Goal: Information Seeking & Learning: Learn about a topic

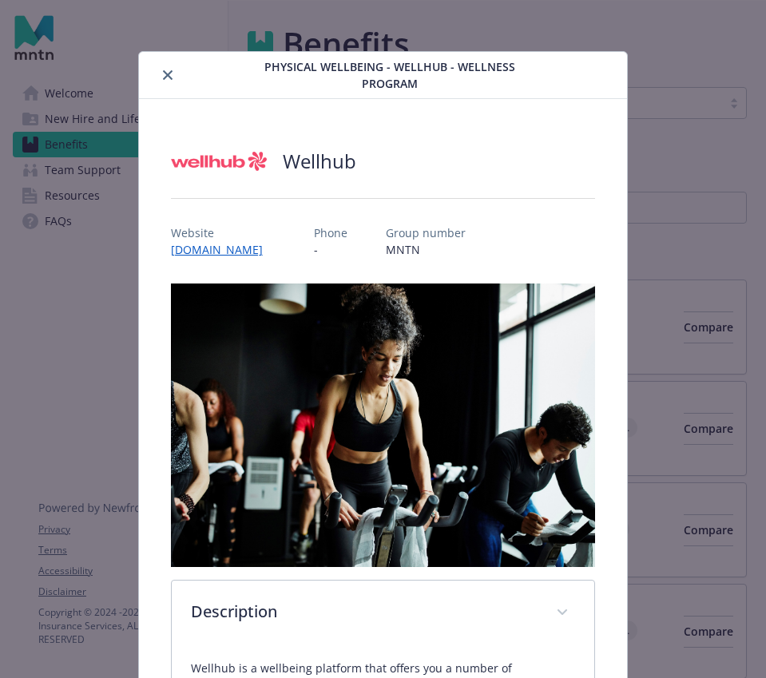
scroll to position [448, 0]
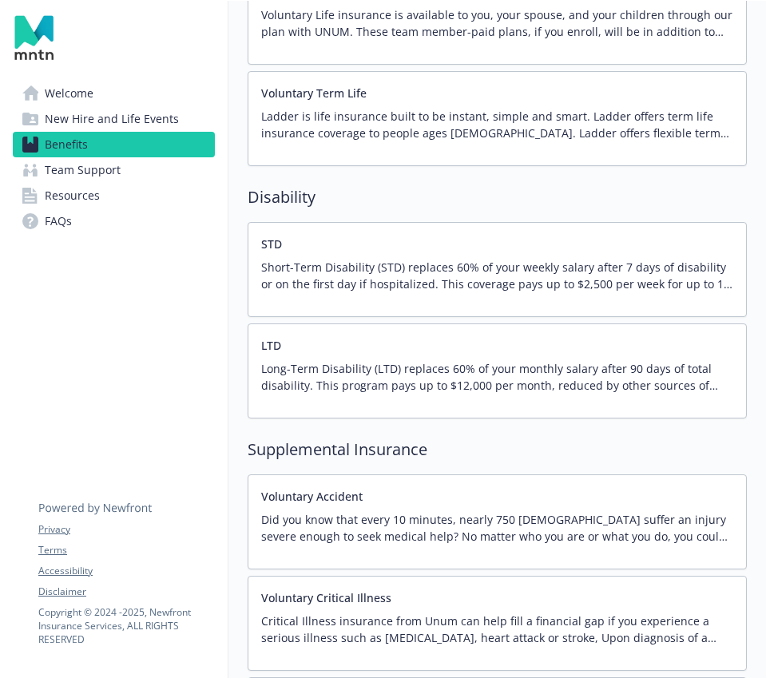
scroll to position [1590, 0]
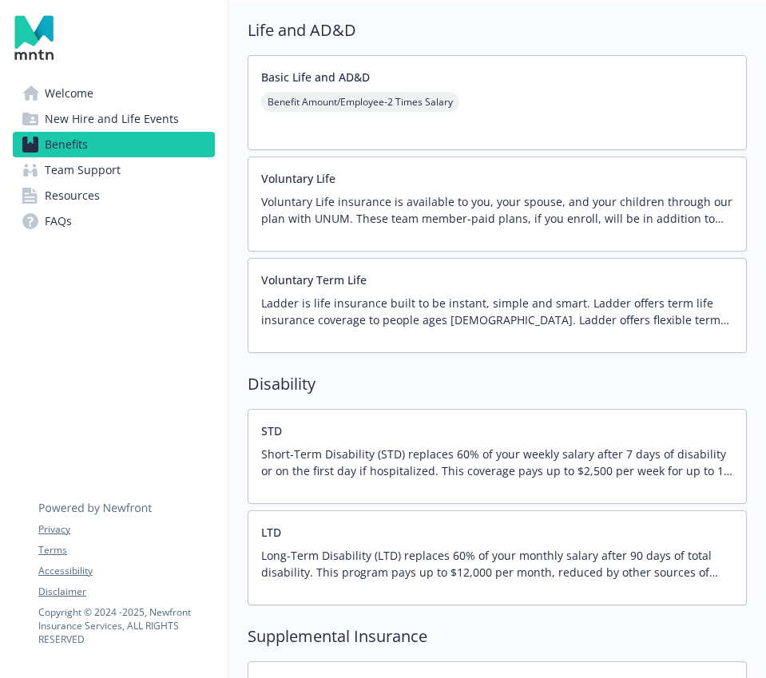
click at [106, 121] on span "New Hire and Life Events" at bounding box center [112, 119] width 134 height 26
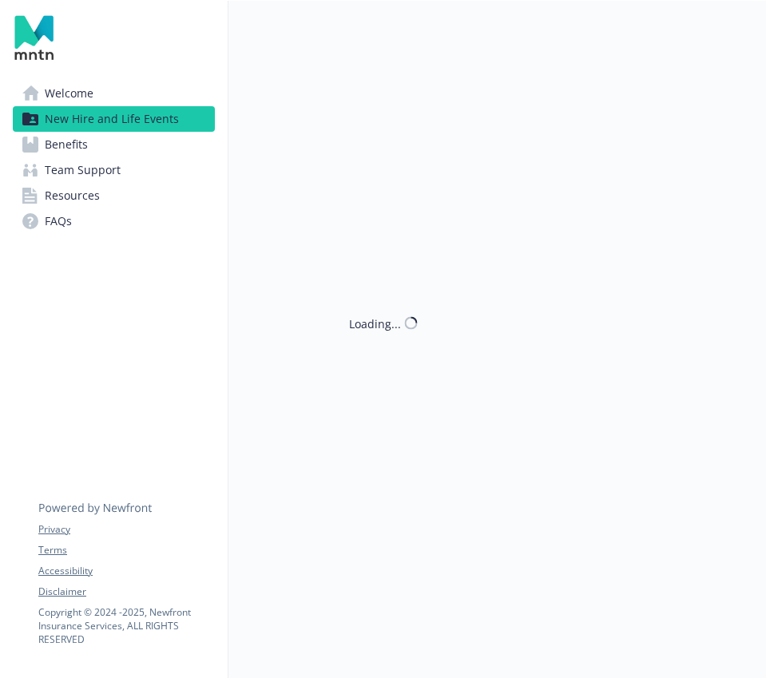
scroll to position [835, 0]
